Goal: Find specific page/section: Find specific page/section

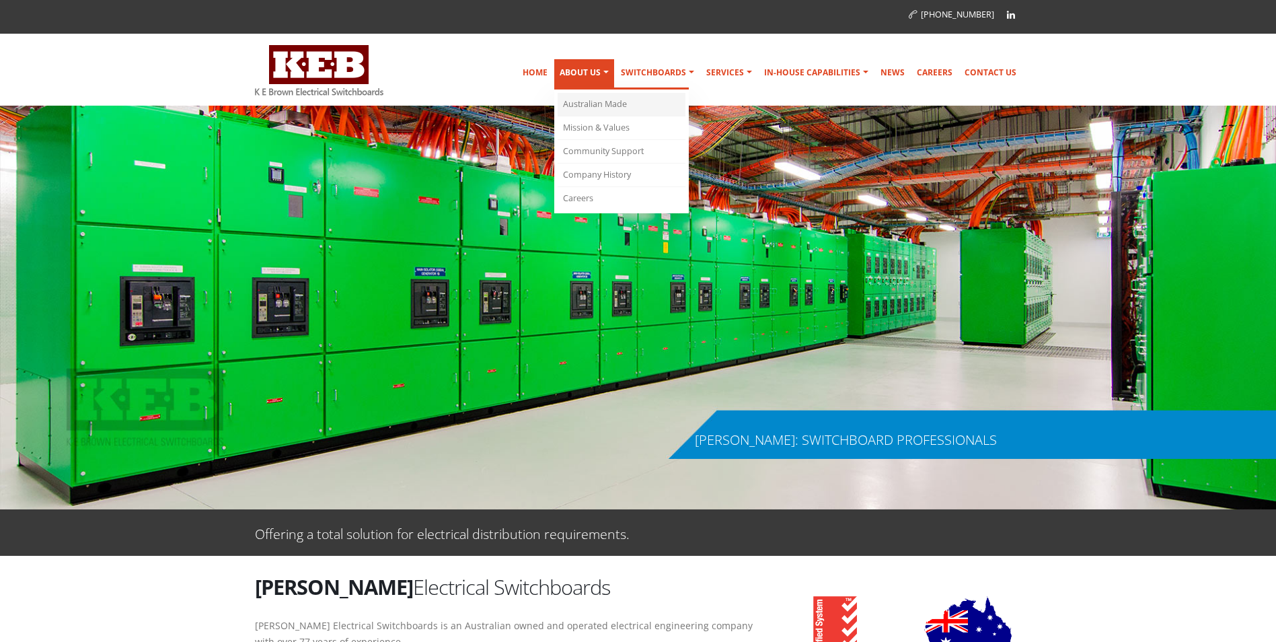
click at [587, 104] on link "Australian Made" at bounding box center [622, 105] width 128 height 24
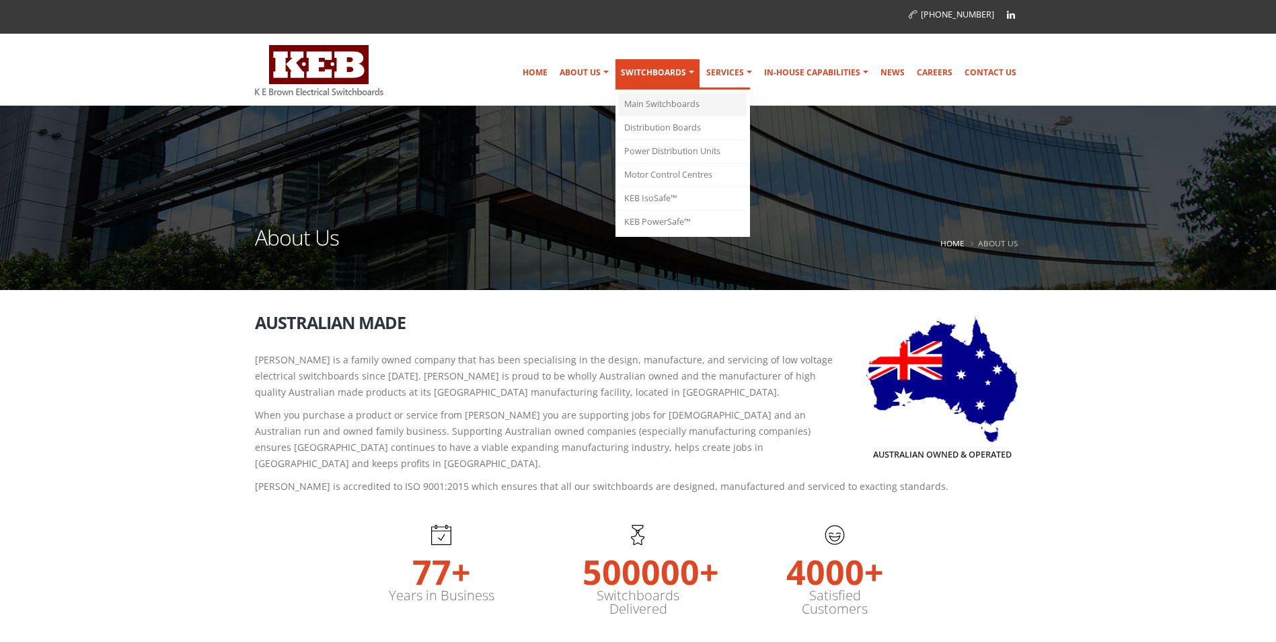
click at [663, 106] on link "Main Switchboards" at bounding box center [683, 105] width 128 height 24
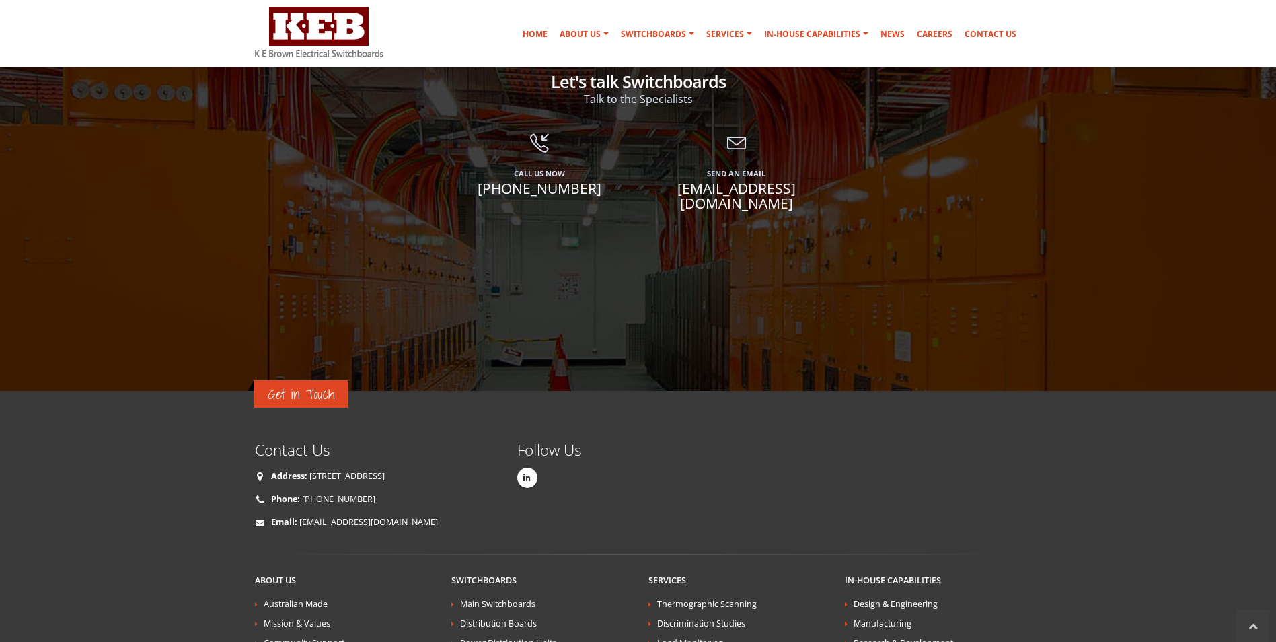
scroll to position [3047, 0]
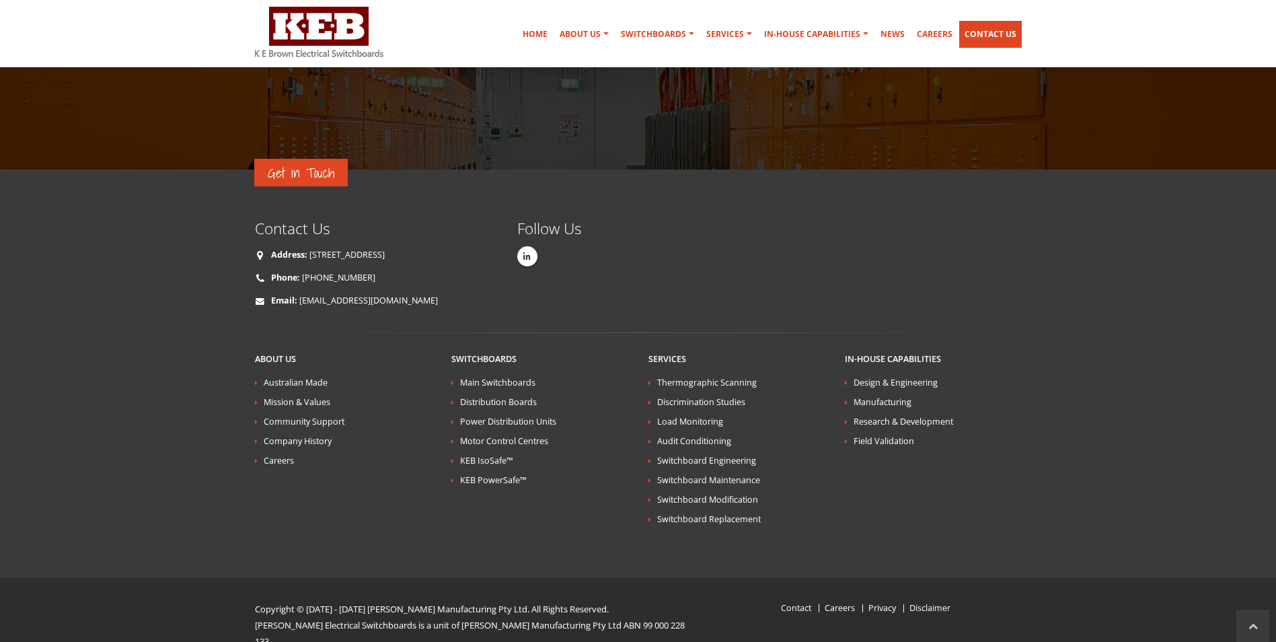
click at [982, 38] on link "Contact Us" at bounding box center [990, 34] width 63 height 27
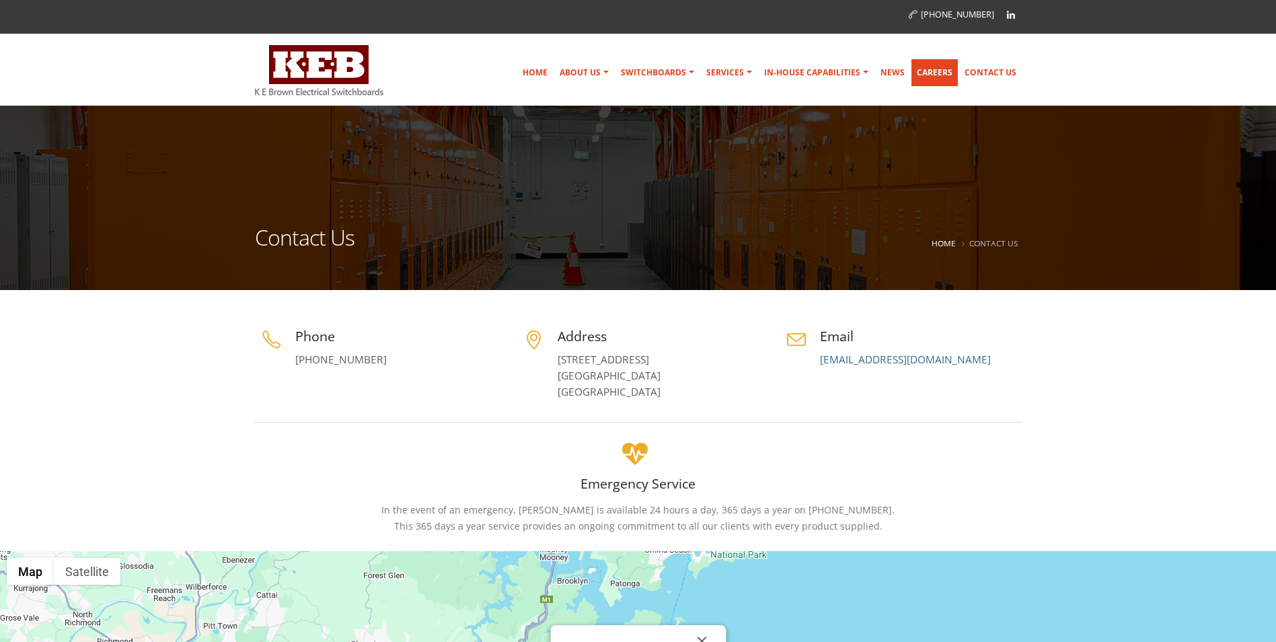
click at [954, 81] on link "Careers" at bounding box center [935, 72] width 46 height 27
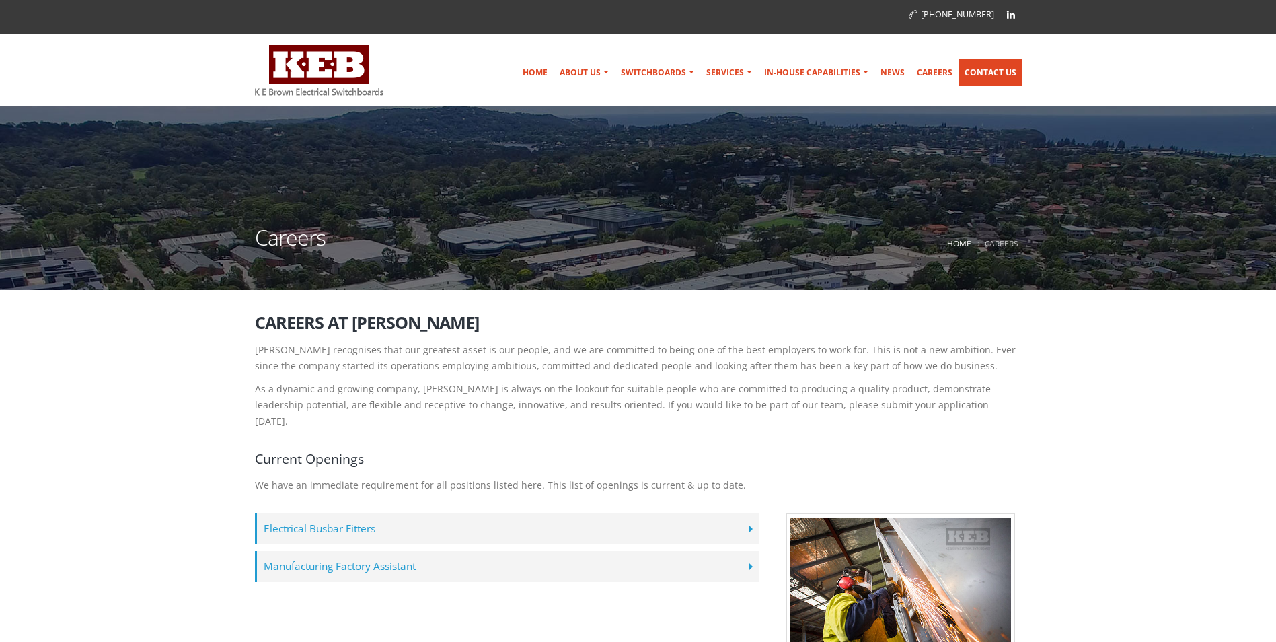
click at [995, 73] on link "Contact Us" at bounding box center [990, 72] width 63 height 27
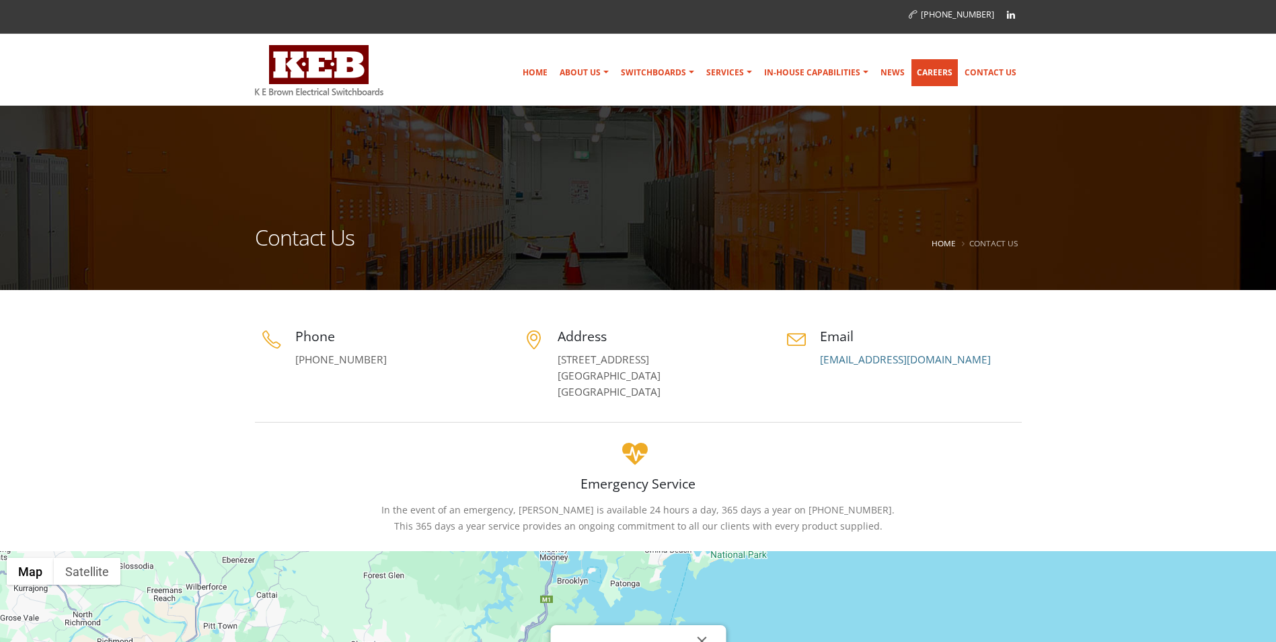
click at [944, 66] on link "Careers" at bounding box center [935, 72] width 46 height 27
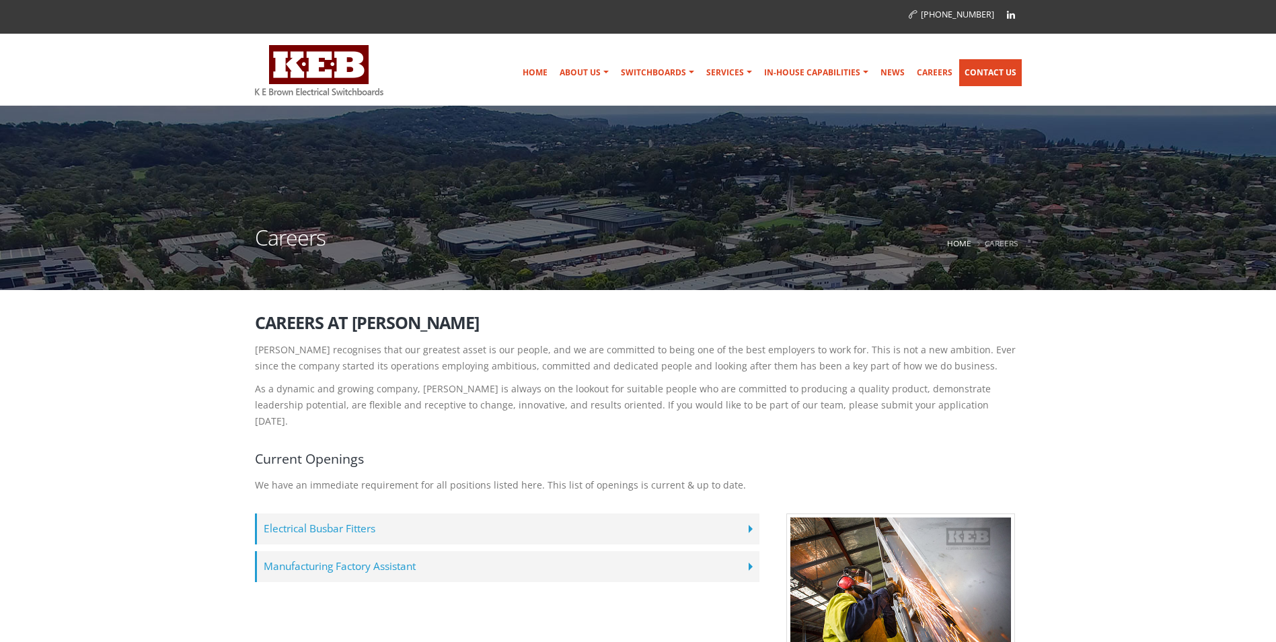
click at [990, 67] on link "Contact Us" at bounding box center [990, 72] width 63 height 27
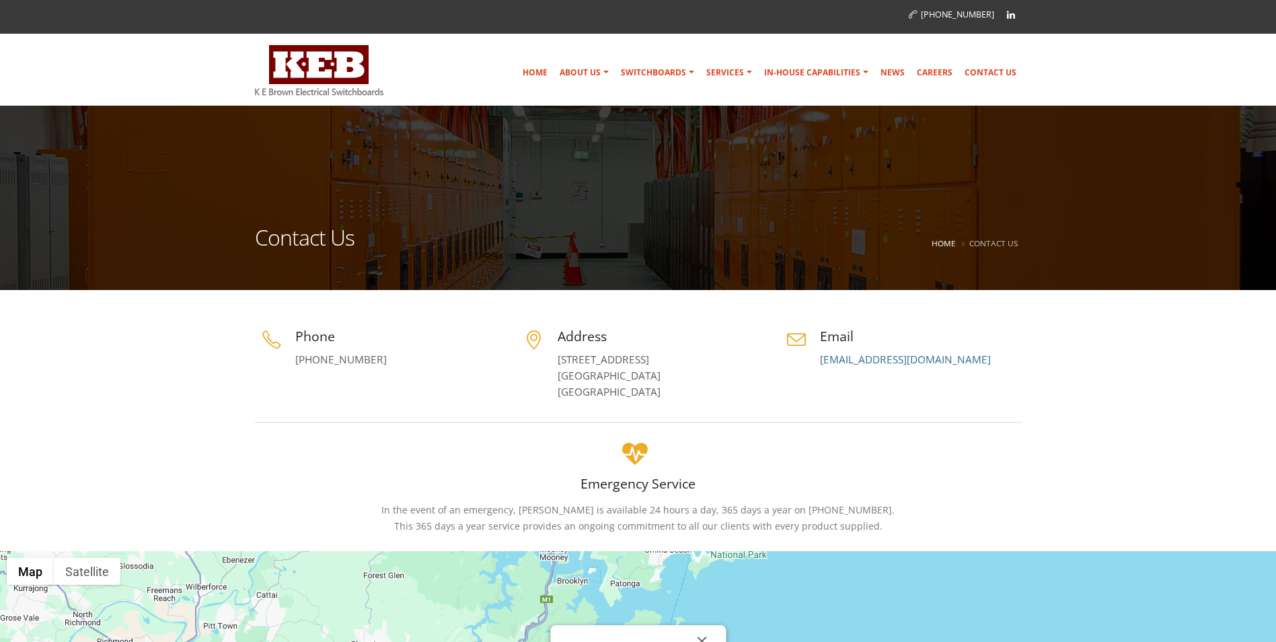
scroll to position [269, 0]
